Goal: Transaction & Acquisition: Purchase product/service

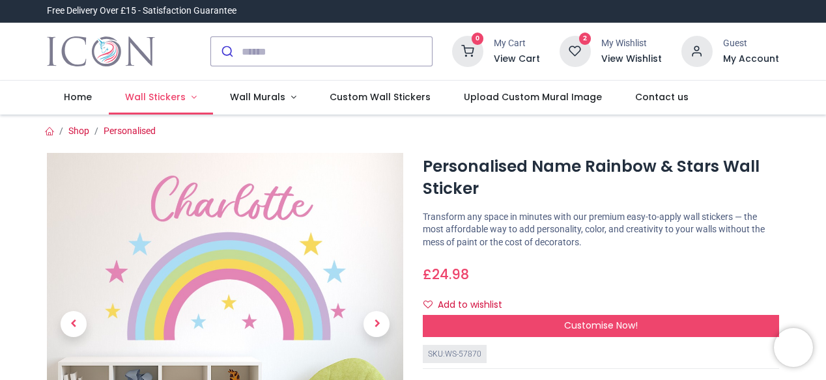
click at [159, 100] on span "Wall Stickers" at bounding box center [155, 97] width 61 height 13
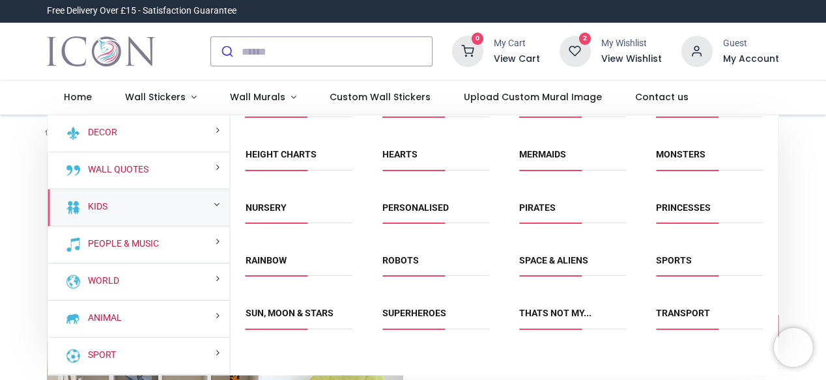
scroll to position [193, 0]
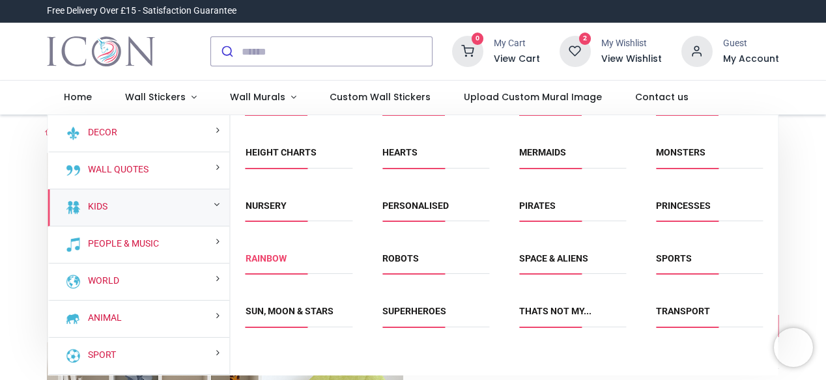
click at [272, 255] on link "Rainbow" at bounding box center [265, 258] width 41 height 10
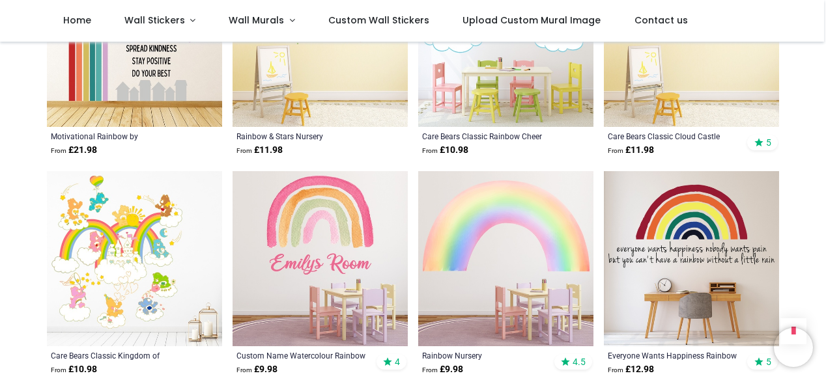
scroll to position [1518, 0]
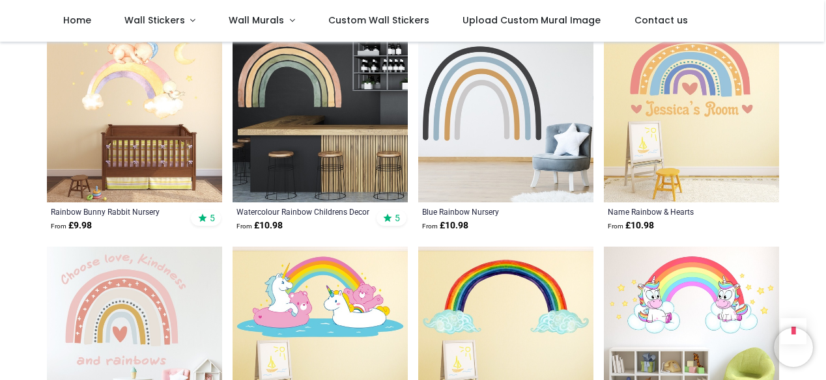
scroll to position [2467, 0]
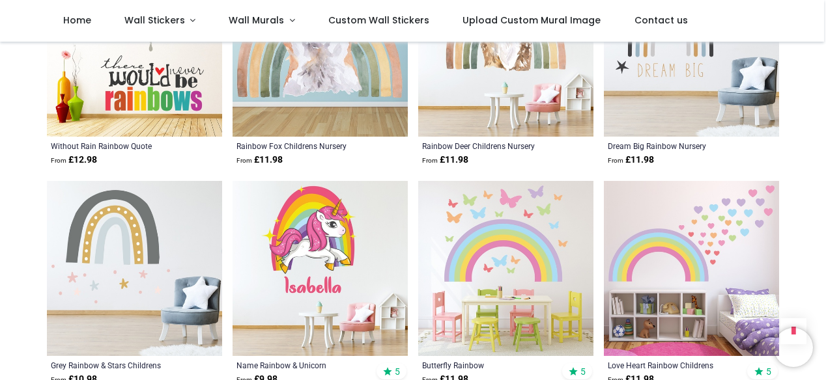
scroll to position [2970, 0]
click at [678, 232] on img at bounding box center [691, 267] width 175 height 175
